Goal: Task Accomplishment & Management: Use online tool/utility

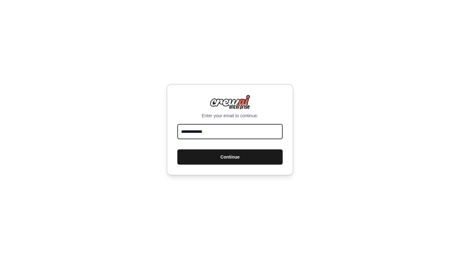
type input "**********"
click at [259, 161] on button "Continue" at bounding box center [230, 156] width 105 height 15
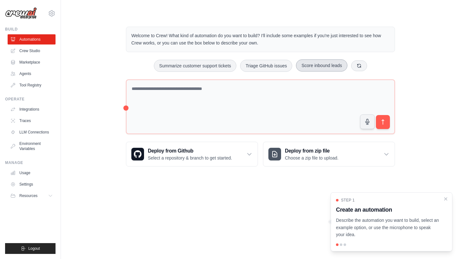
click at [325, 64] on button "Score inbound leads" at bounding box center [321, 65] width 51 height 12
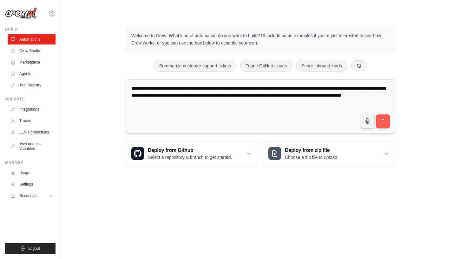
click at [210, 88] on textarea "**********" at bounding box center [260, 106] width 269 height 54
click at [191, 87] on textarea "**********" at bounding box center [260, 106] width 269 height 54
click at [229, 89] on textarea "**********" at bounding box center [260, 106] width 269 height 54
click at [250, 88] on textarea "**********" at bounding box center [260, 106] width 269 height 54
click at [273, 87] on textarea "**********" at bounding box center [260, 106] width 269 height 54
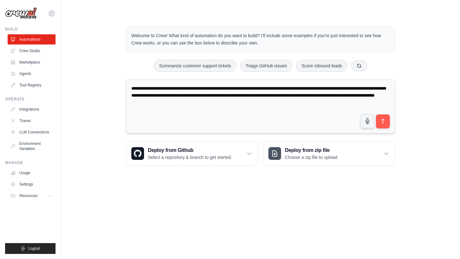
click at [388, 88] on textarea "**********" at bounding box center [260, 106] width 269 height 54
click at [298, 88] on textarea "**********" at bounding box center [260, 106] width 269 height 54
click at [199, 96] on textarea "**********" at bounding box center [260, 106] width 269 height 54
click at [204, 95] on textarea "**********" at bounding box center [260, 106] width 269 height 54
click at [224, 95] on textarea "**********" at bounding box center [260, 106] width 269 height 54
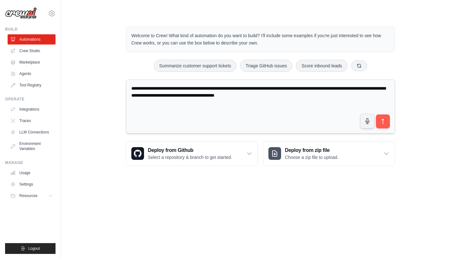
click at [167, 94] on textarea "**********" at bounding box center [260, 106] width 269 height 54
click at [307, 95] on textarea "**********" at bounding box center [260, 106] width 269 height 54
type textarea "**********"
click at [387, 122] on button "submit" at bounding box center [383, 121] width 15 height 15
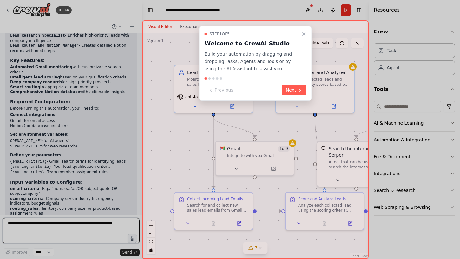
scroll to position [595, 0]
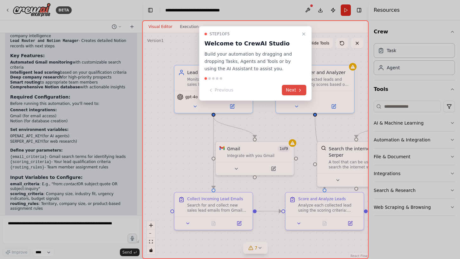
click at [293, 90] on button "Next" at bounding box center [294, 90] width 24 height 10
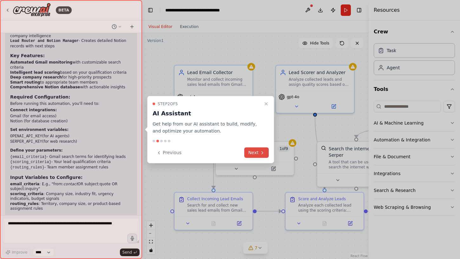
click at [257, 151] on button "Next" at bounding box center [257, 152] width 24 height 10
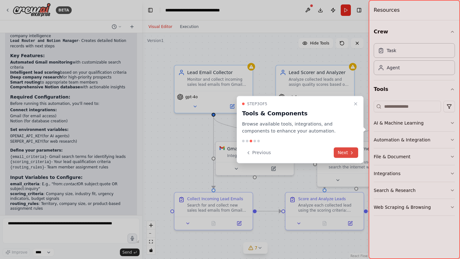
click at [343, 152] on button "Next" at bounding box center [346, 152] width 24 height 10
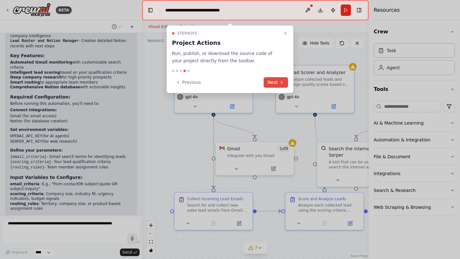
click at [277, 82] on button "Next" at bounding box center [276, 82] width 24 height 10
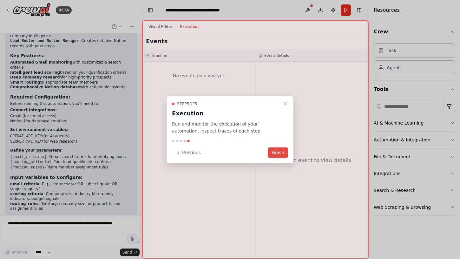
click at [280, 153] on button "Finish" at bounding box center [278, 152] width 20 height 10
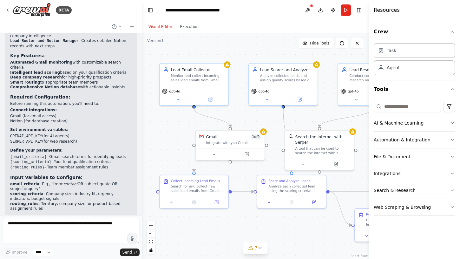
drag, startPoint x: 191, startPoint y: 156, endPoint x: 183, endPoint y: 143, distance: 14.9
click at [183, 143] on div ".deletable-edge-delete-btn { width: 20px; height: 20px; border: 0px solid #ffff…" at bounding box center [255, 146] width 227 height 226
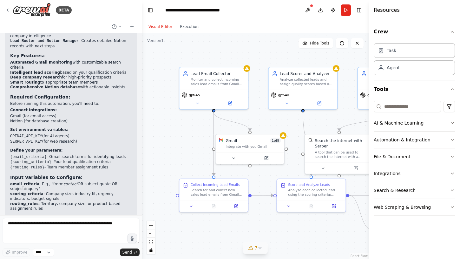
click at [260, 249] on icon at bounding box center [260, 247] width 5 height 5
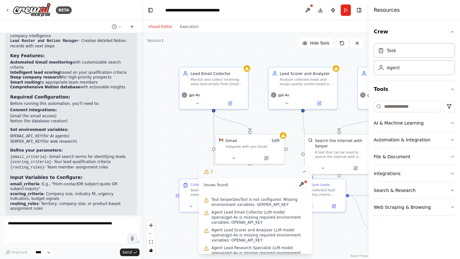
scroll to position [0, 0]
click at [302, 172] on button "7" at bounding box center [255, 172] width 113 height 12
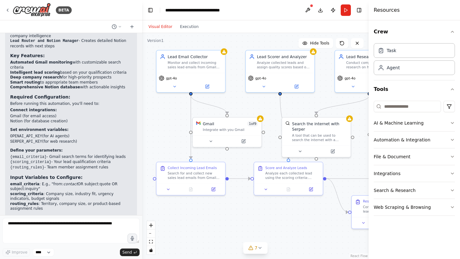
drag, startPoint x: 180, startPoint y: 145, endPoint x: 157, endPoint y: 128, distance: 28.4
click at [157, 128] on div ".deletable-edge-delete-btn { width: 20px; height: 20px; border: 0px solid #ffff…" at bounding box center [255, 146] width 227 height 226
click at [447, 122] on button "AI & Machine Learning" at bounding box center [414, 123] width 81 height 17
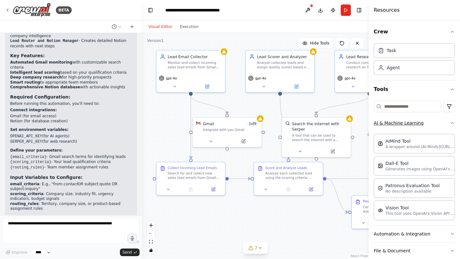
click at [447, 121] on button "AI & Machine Learning" at bounding box center [414, 123] width 81 height 17
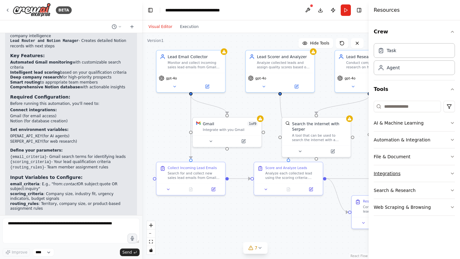
click at [449, 175] on button "Integrations" at bounding box center [414, 173] width 81 height 17
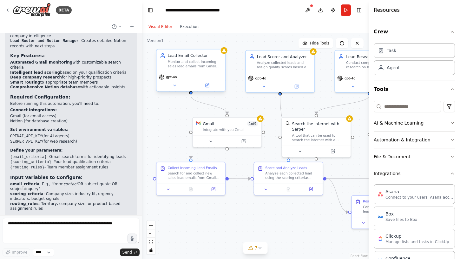
click at [200, 67] on div "Monitor and collect incoming sales lead emails from Gmail using search criteria…" at bounding box center [195, 63] width 54 height 9
click at [306, 8] on button at bounding box center [308, 9] width 10 height 11
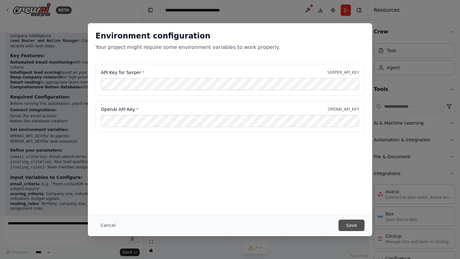
click at [356, 223] on button "Save" at bounding box center [352, 224] width 26 height 11
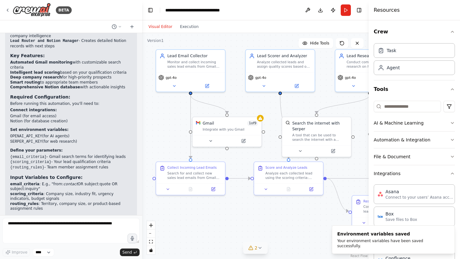
click at [261, 248] on icon at bounding box center [260, 247] width 5 height 5
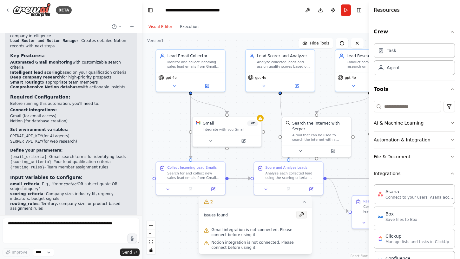
click at [302, 216] on button at bounding box center [302, 215] width 11 height 8
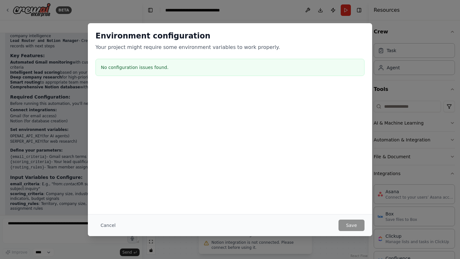
click at [97, 14] on div "Environment configuration Your project might require some environment variables…" at bounding box center [230, 129] width 460 height 259
click at [106, 222] on button "Cancel" at bounding box center [108, 224] width 25 height 11
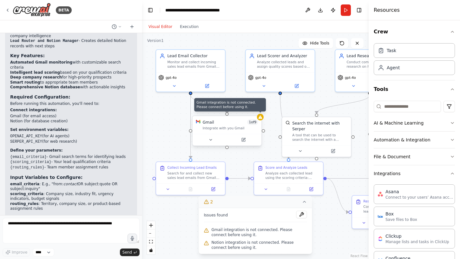
click at [260, 118] on icon at bounding box center [261, 116] width 4 height 3
click at [262, 118] on icon at bounding box center [263, 116] width 4 height 3
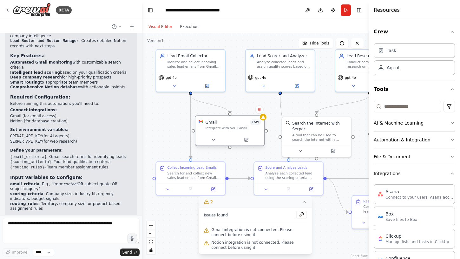
click at [242, 127] on div "Integrate with you Gmail" at bounding box center [234, 128] width 56 height 4
click at [252, 124] on span "1 of 9" at bounding box center [255, 122] width 11 height 6
click at [262, 118] on icon at bounding box center [263, 116] width 4 height 3
click at [248, 141] on icon at bounding box center [246, 139] width 3 height 3
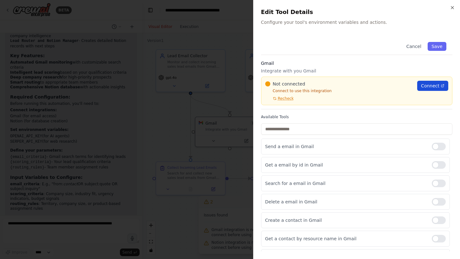
click at [431, 84] on span "Connect" at bounding box center [430, 86] width 18 height 6
click at [440, 45] on button "Save" at bounding box center [437, 46] width 18 height 9
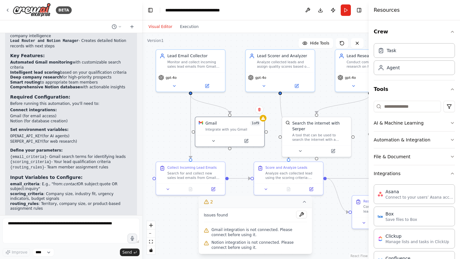
click at [169, 96] on div ".deletable-edge-delete-btn { width: 20px; height: 20px; border: 0px solid #ffff…" at bounding box center [255, 146] width 227 height 226
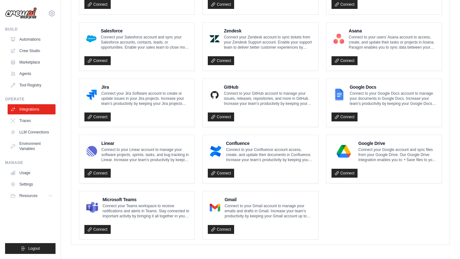
scroll to position [336, 0]
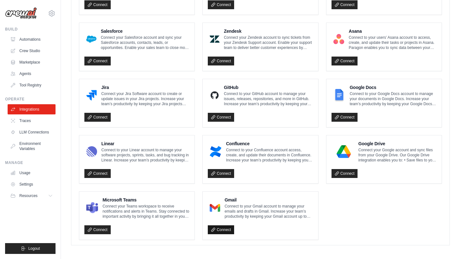
click at [225, 228] on link "Connect" at bounding box center [221, 229] width 26 height 9
click at [229, 225] on link "Connect" at bounding box center [221, 229] width 26 height 9
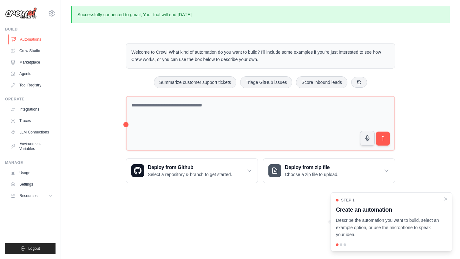
click at [30, 39] on link "Automations" at bounding box center [32, 39] width 48 height 10
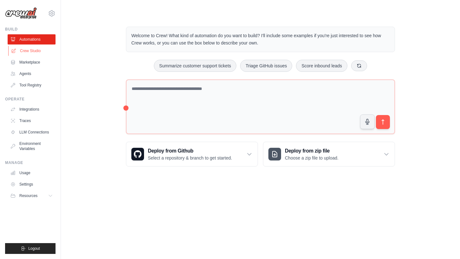
click at [32, 50] on link "Crew Studio" at bounding box center [32, 51] width 48 height 10
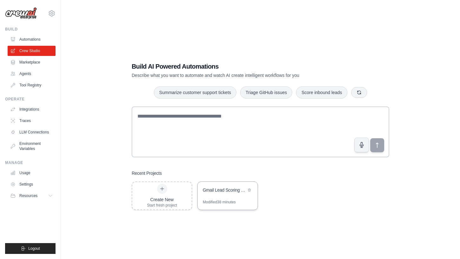
click at [220, 191] on div "Gmail Lead Scoring & Notion Router" at bounding box center [225, 190] width 44 height 6
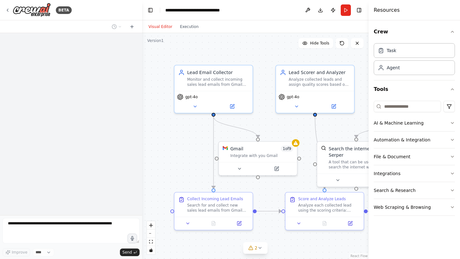
scroll to position [595, 0]
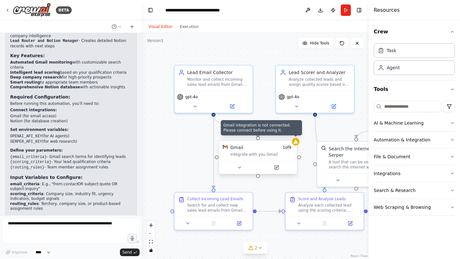
click at [294, 143] on icon at bounding box center [296, 142] width 4 height 4
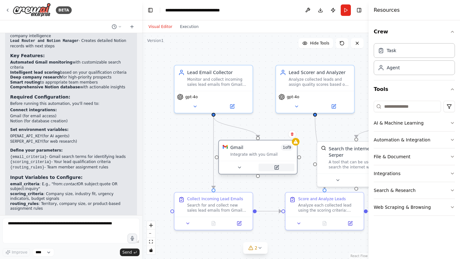
click at [277, 169] on icon at bounding box center [277, 167] width 4 height 4
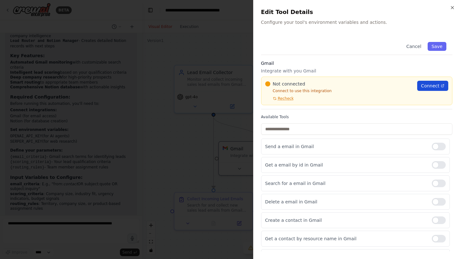
click at [431, 83] on span "Connect" at bounding box center [430, 86] width 18 height 6
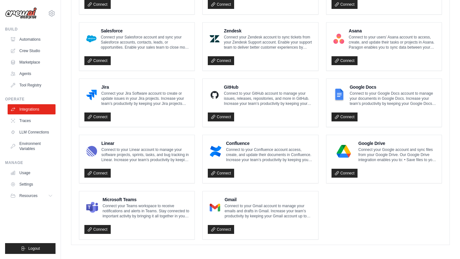
scroll to position [336, 0]
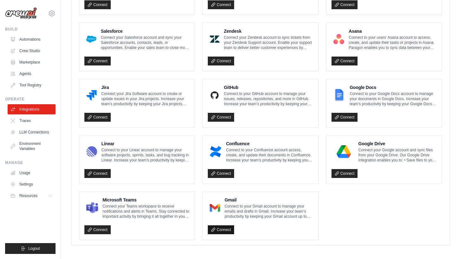
click at [225, 228] on link "Connect" at bounding box center [221, 229] width 26 height 9
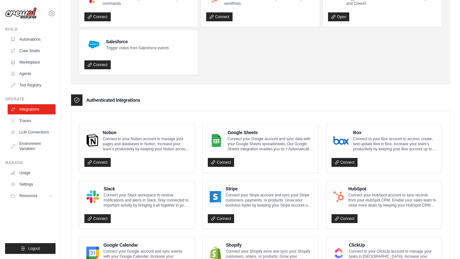
scroll to position [64, 0]
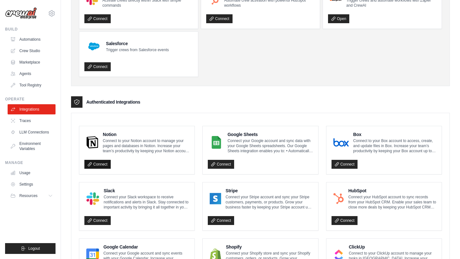
click at [97, 163] on link "Connect" at bounding box center [97, 164] width 26 height 9
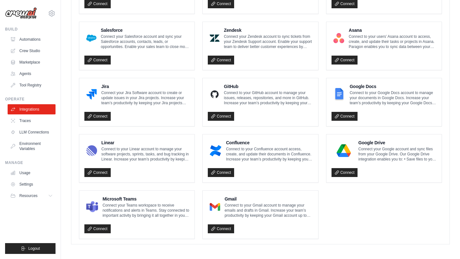
scroll to position [359, 0]
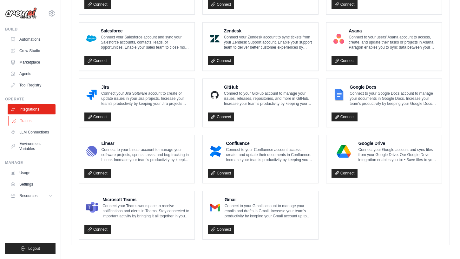
click at [23, 122] on link "Traces" at bounding box center [32, 121] width 48 height 10
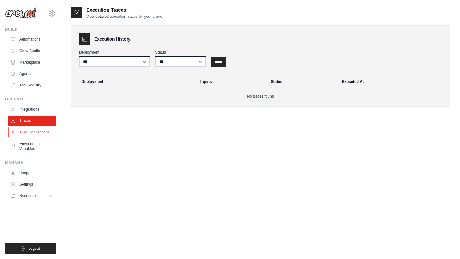
click at [28, 130] on link "LLM Connections" at bounding box center [32, 132] width 48 height 10
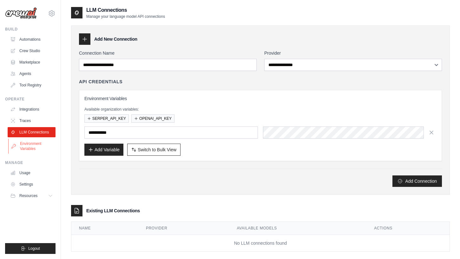
click at [29, 147] on link "Environment Variables" at bounding box center [32, 145] width 48 height 15
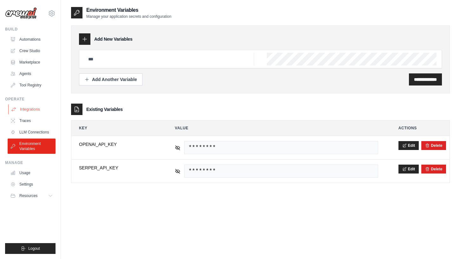
click at [34, 110] on link "Integrations" at bounding box center [32, 109] width 48 height 10
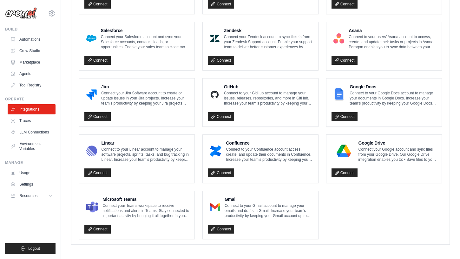
scroll to position [337, 0]
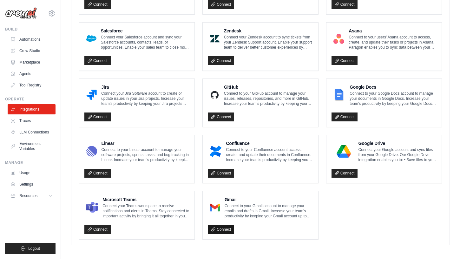
click at [227, 227] on link "Connect" at bounding box center [221, 229] width 26 height 9
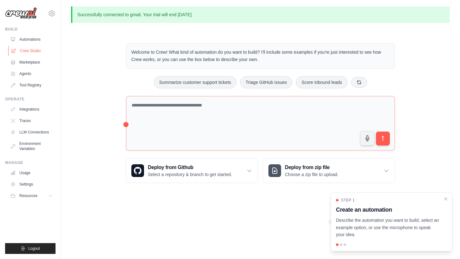
click at [25, 51] on link "Crew Studio" at bounding box center [32, 51] width 48 height 10
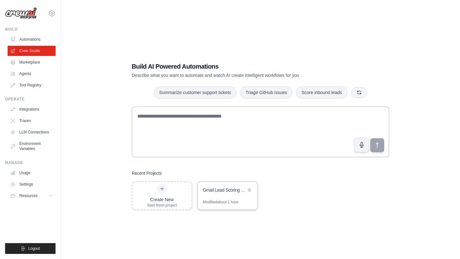
click at [231, 196] on div "Gmail Lead Scoring & Notion Router" at bounding box center [228, 191] width 60 height 18
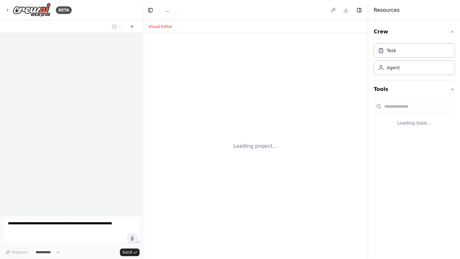
select select "****"
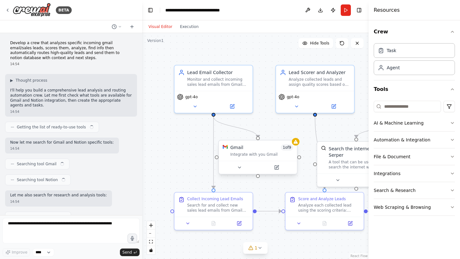
scroll to position [595, 0]
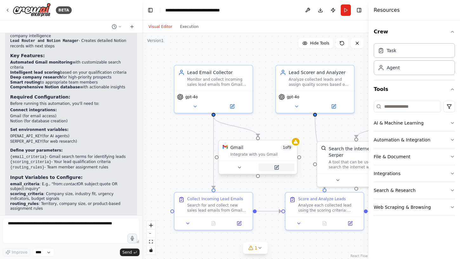
click at [279, 166] on icon at bounding box center [276, 167] width 5 height 5
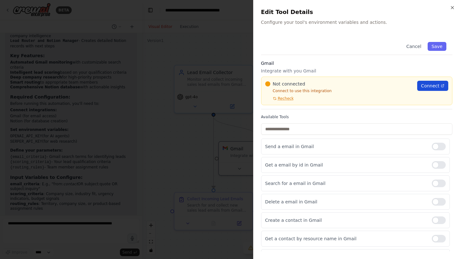
click at [428, 87] on span "Connect" at bounding box center [430, 86] width 18 height 6
click at [425, 88] on span "Connect" at bounding box center [430, 86] width 18 height 6
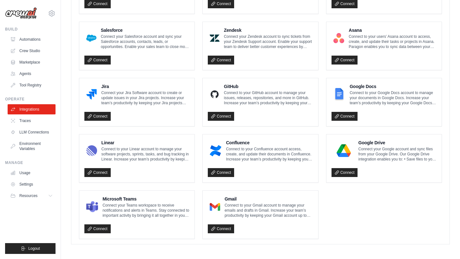
scroll to position [337, 0]
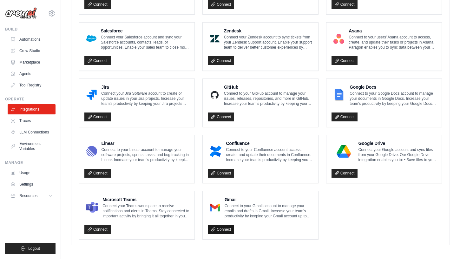
click at [225, 230] on link "Connect" at bounding box center [221, 229] width 26 height 9
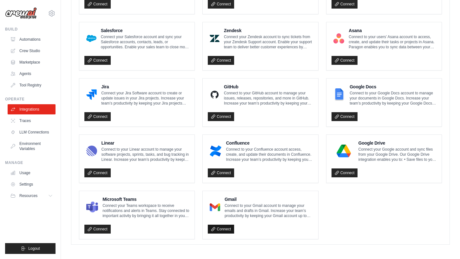
scroll to position [359, 0]
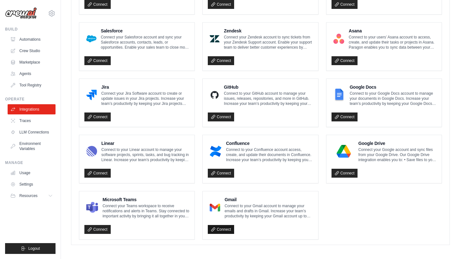
click at [226, 227] on link "Connect" at bounding box center [221, 229] width 26 height 9
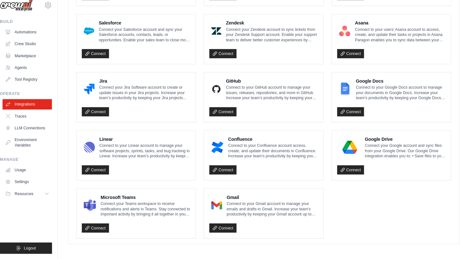
scroll to position [359, 0]
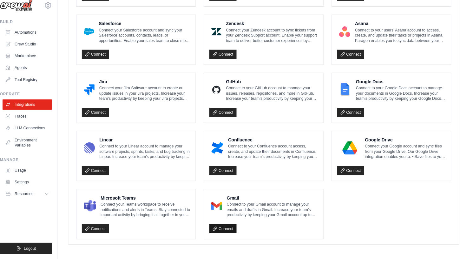
click at [221, 225] on link "Connect" at bounding box center [221, 229] width 26 height 9
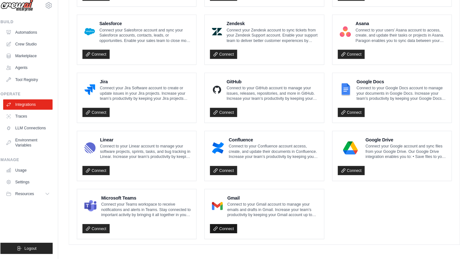
click at [222, 225] on link "Connect" at bounding box center [221, 229] width 26 height 9
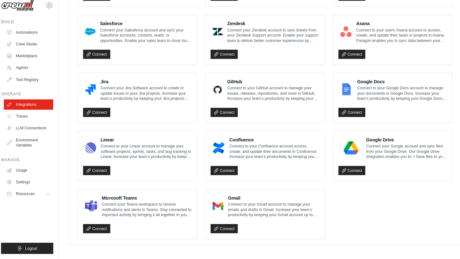
click at [212, 226] on div "Gmail Connect to your Gmail account to manage your emails and drafts in Gmail. …" at bounding box center [260, 215] width 115 height 48
click at [225, 225] on link "Connect" at bounding box center [221, 229] width 26 height 9
